Goal: Book appointment/travel/reservation

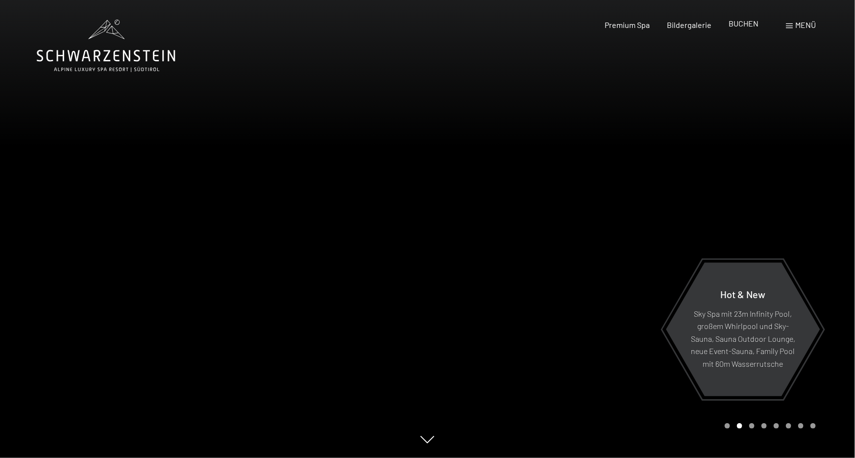
click at [752, 23] on span "BUCHEN" at bounding box center [744, 23] width 30 height 9
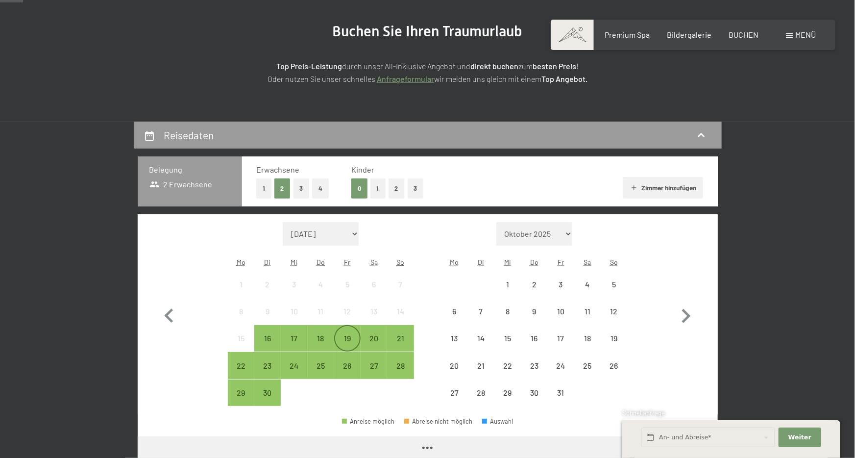
scroll to position [195, 0]
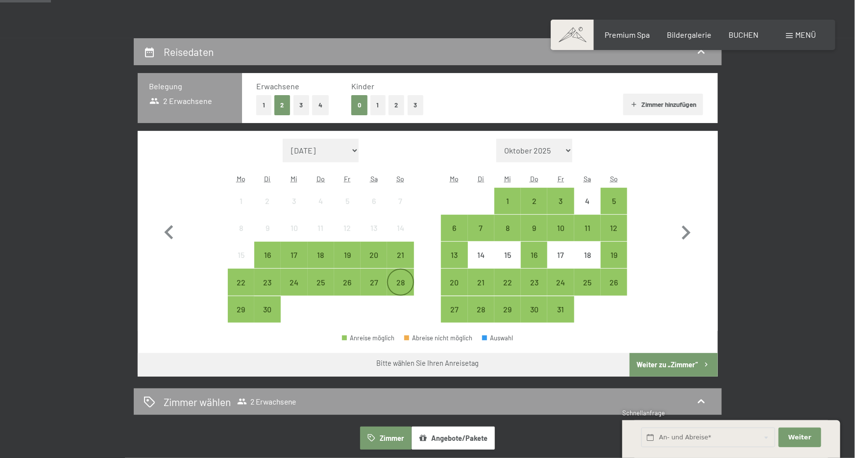
click at [399, 282] on div "28" at bounding box center [400, 290] width 24 height 24
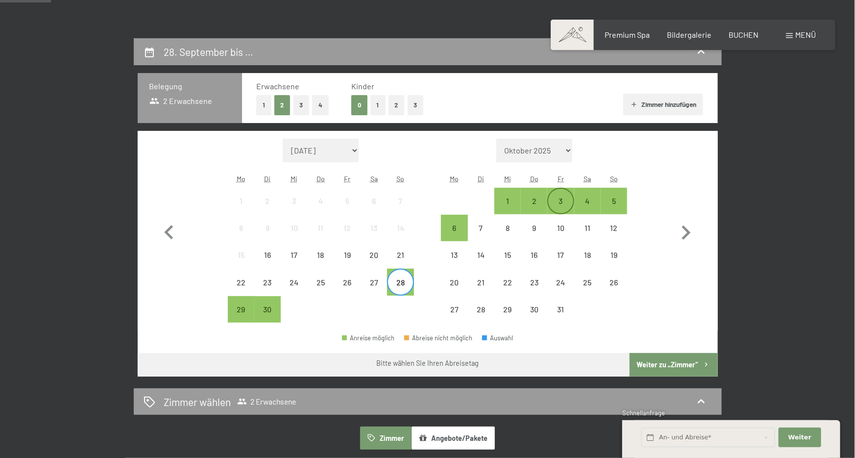
click at [562, 204] on div "3" at bounding box center [560, 209] width 24 height 24
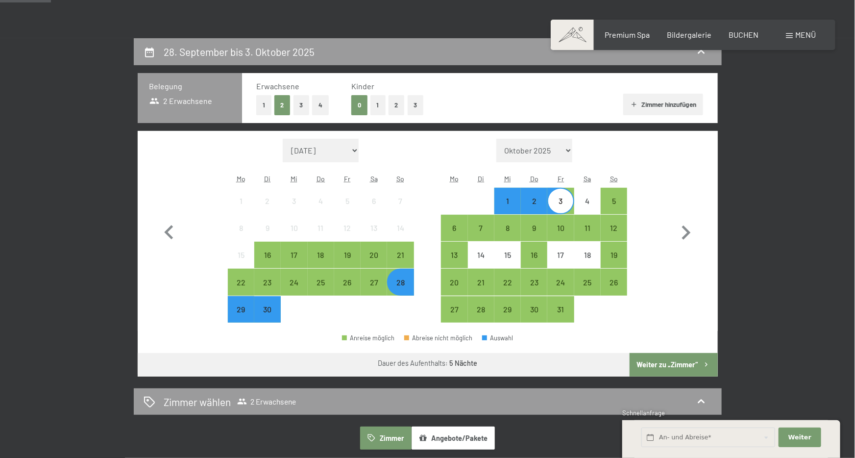
click at [661, 363] on button "Weiter zu „Zimmer“" at bounding box center [673, 365] width 88 height 24
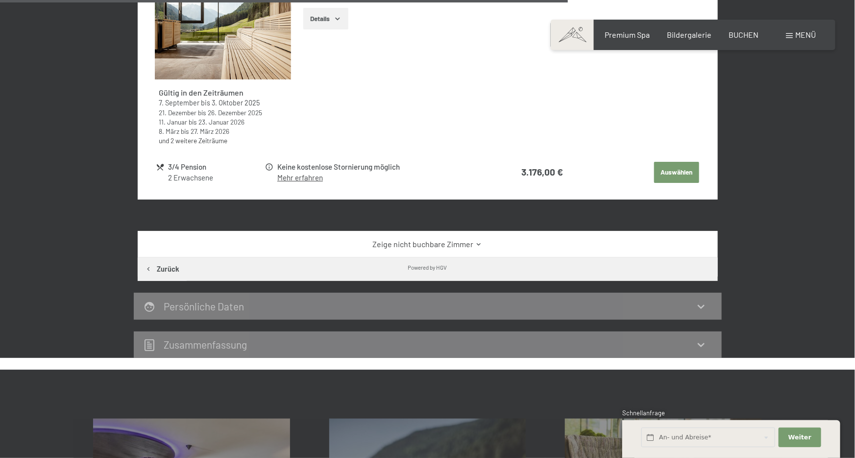
scroll to position [1670, 0]
